Goal: Task Accomplishment & Management: Manage account settings

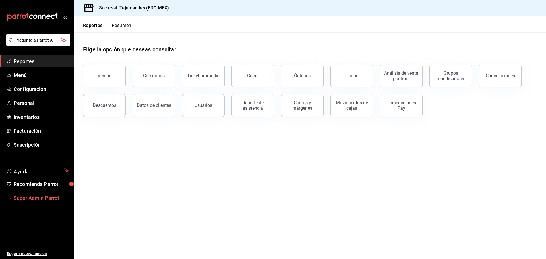
click at [58, 195] on span "Super Admin Parrot" at bounding box center [41, 198] width 55 height 8
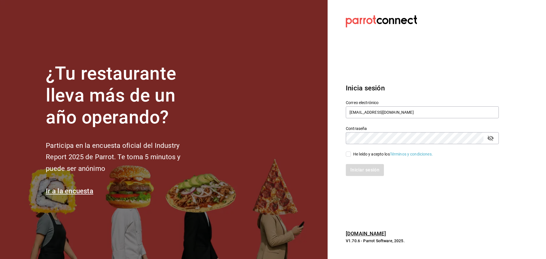
click at [363, 156] on div "He leído y acepto los Términos y condiciones." at bounding box center [393, 154] width 80 height 6
click at [351, 156] on input "He leído y acepto los Términos y condiciones." at bounding box center [348, 154] width 5 height 5
checkbox input "true"
click at [364, 167] on button "Iniciar sesión" at bounding box center [365, 170] width 39 height 12
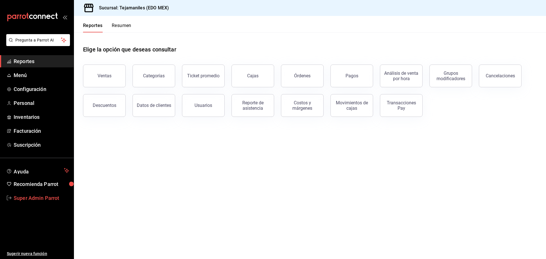
click at [47, 199] on span "Super Admin Parrot" at bounding box center [41, 198] width 55 height 8
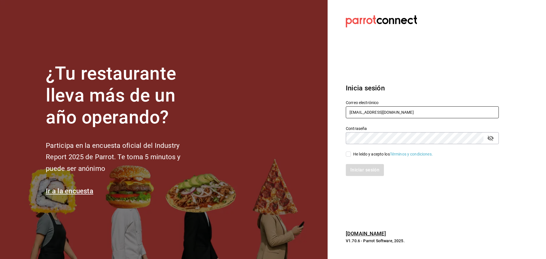
click at [370, 108] on input "[EMAIL_ADDRESS][DOMAIN_NAME]" at bounding box center [422, 112] width 153 height 12
click at [370, 108] on input "tejamaniles@texcoco.com" at bounding box center [422, 112] width 153 height 12
paste input "hehappybox@satelite"
type input "thehappybox@satelite.com"
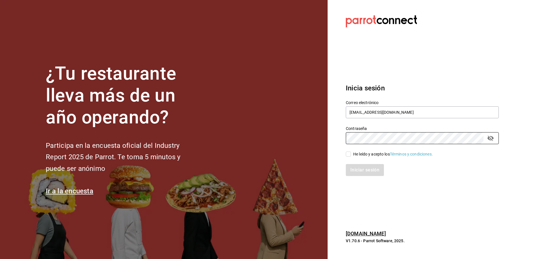
click at [348, 155] on input "He leído y acepto los Términos y condiciones." at bounding box center [348, 154] width 5 height 5
checkbox input "true"
click at [363, 164] on button "Iniciar sesión" at bounding box center [365, 170] width 39 height 12
click at [364, 168] on div "Iniciar sesión" at bounding box center [422, 170] width 153 height 12
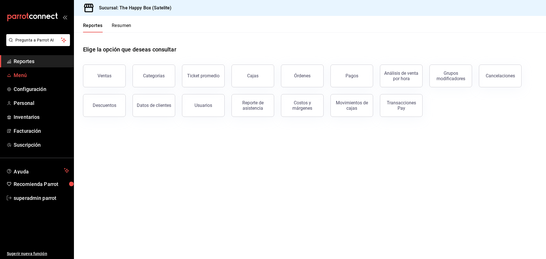
click at [41, 78] on span "Menú" at bounding box center [41, 75] width 55 height 8
